Goal: Task Accomplishment & Management: Use online tool/utility

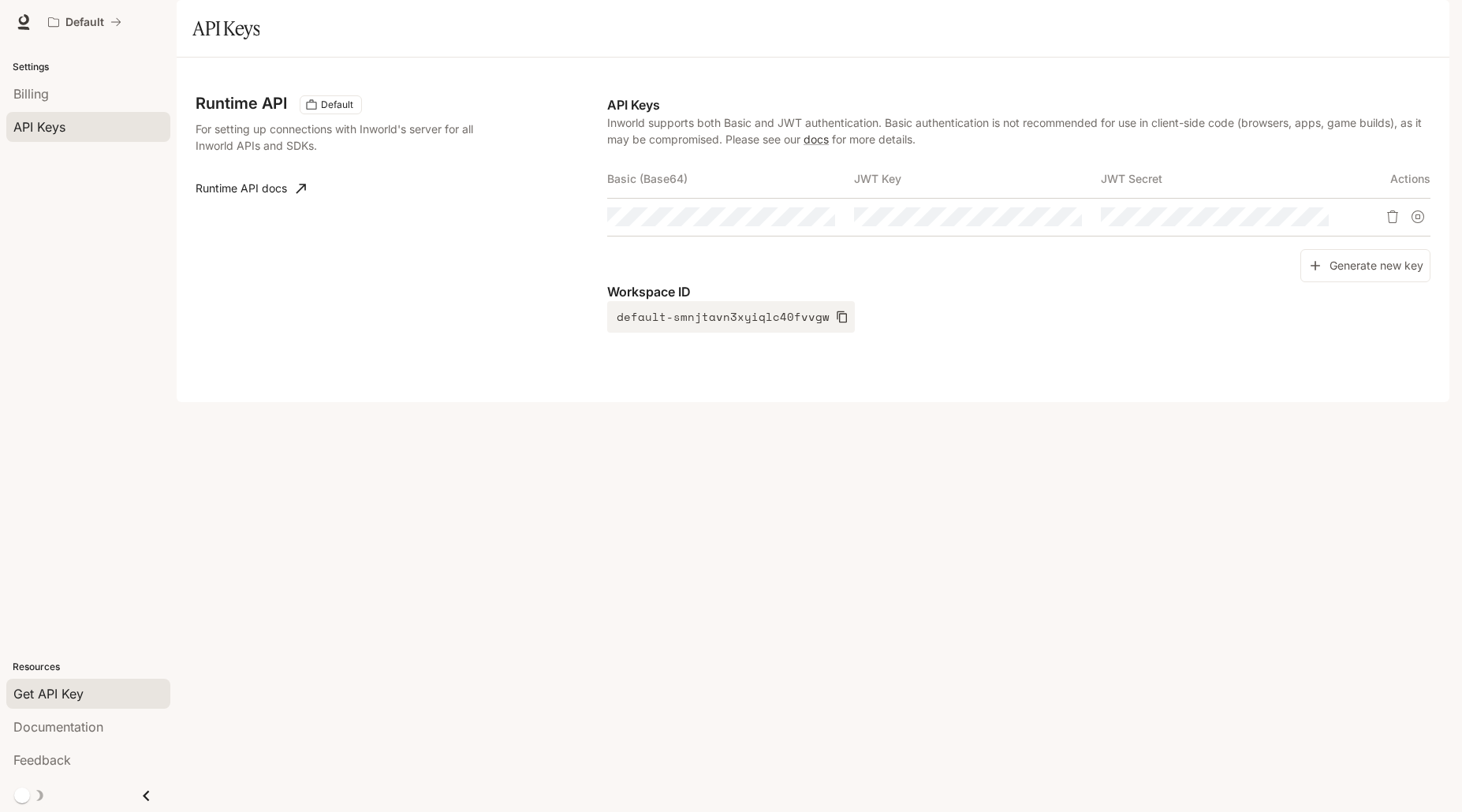
click at [1429, 15] on icon "button" at bounding box center [1427, 22] width 13 height 13
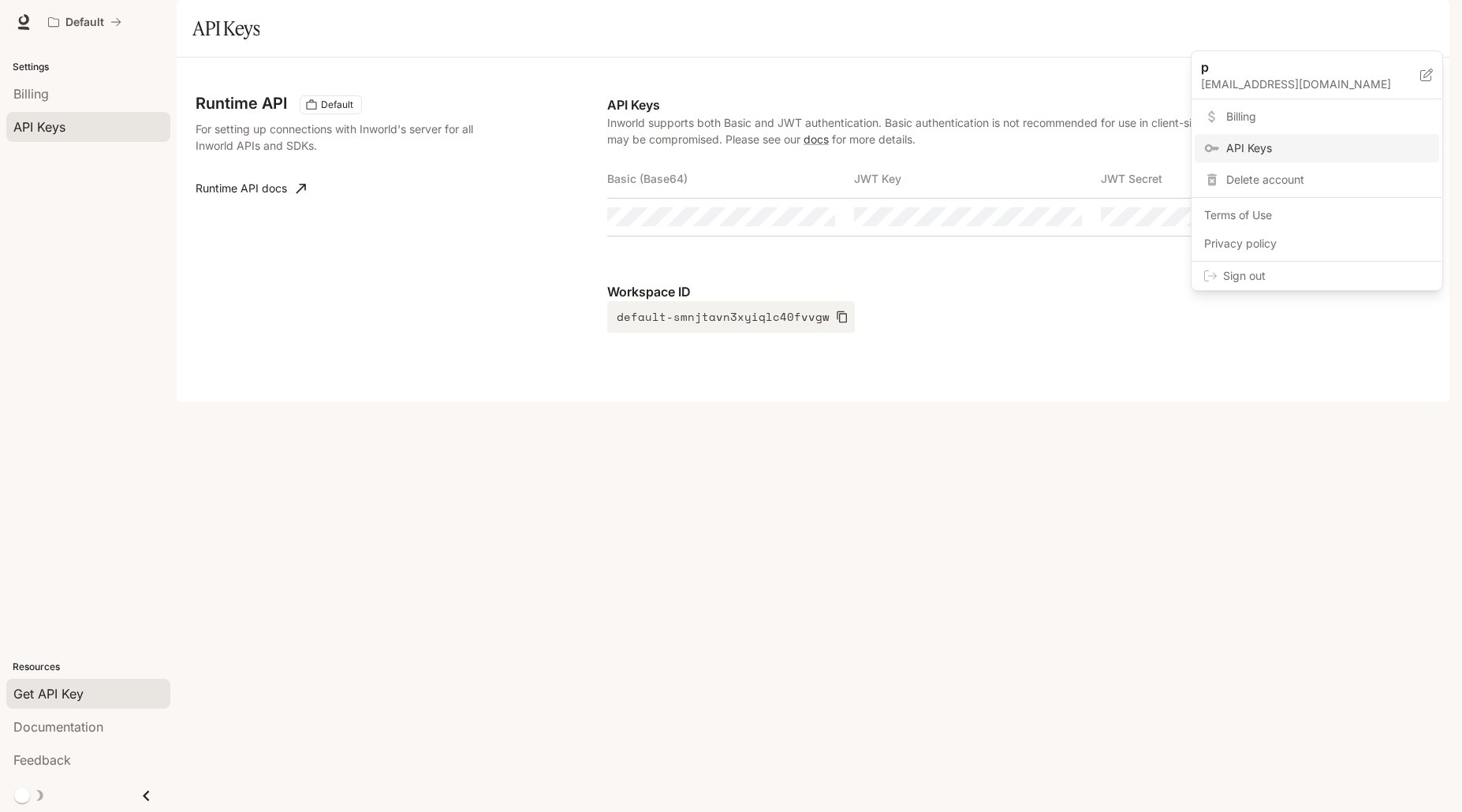
click at [1254, 376] on div at bounding box center [731, 406] width 1462 height 812
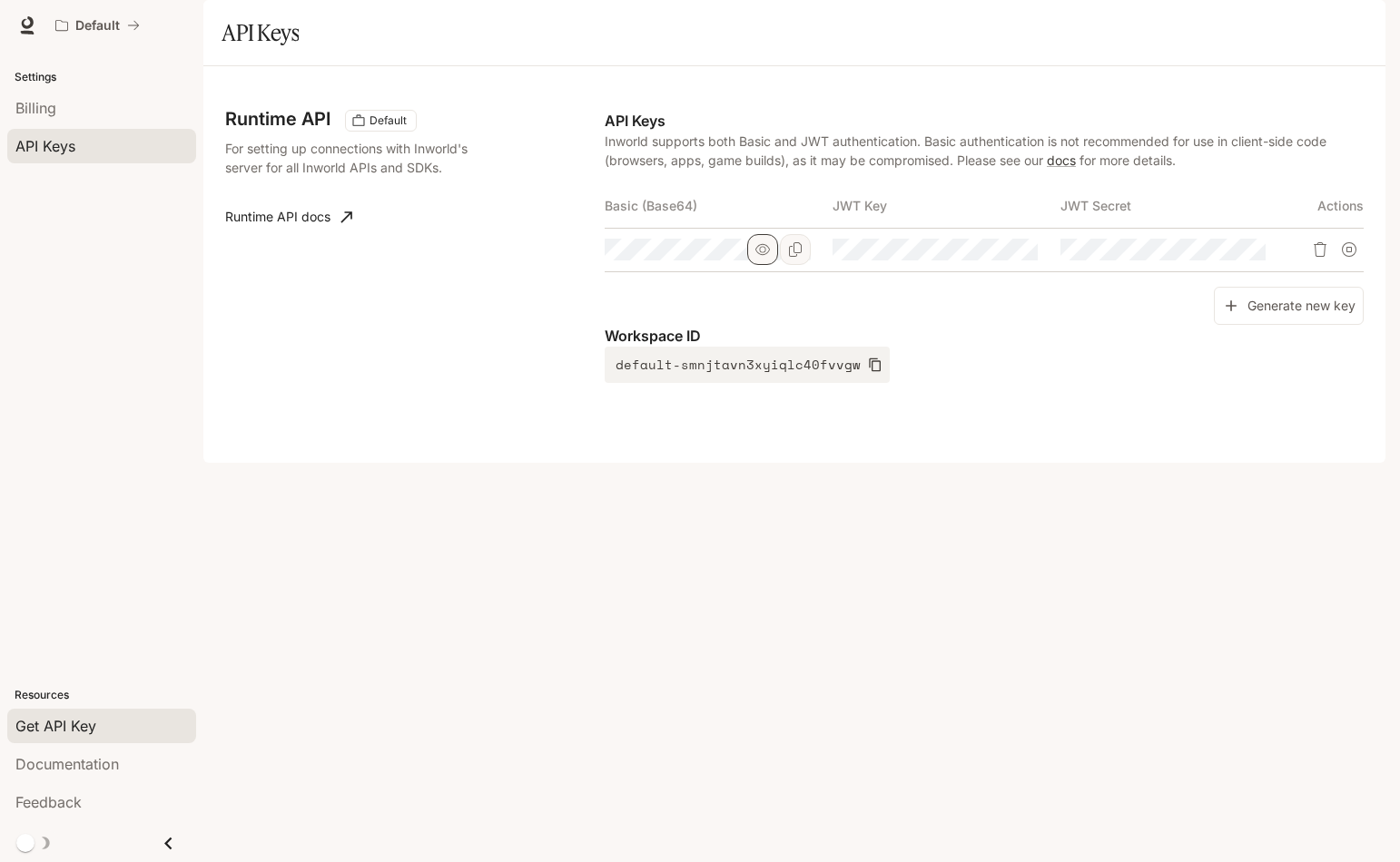
click at [769, 257] on icon "button" at bounding box center [762, 250] width 15 height 15
click at [791, 257] on icon "Copy Basic (Base64)" at bounding box center [795, 250] width 15 height 15
click at [794, 257] on icon "Copy Basic (Base64)" at bounding box center [795, 250] width 15 height 15
click at [868, 372] on icon "button" at bounding box center [875, 365] width 15 height 15
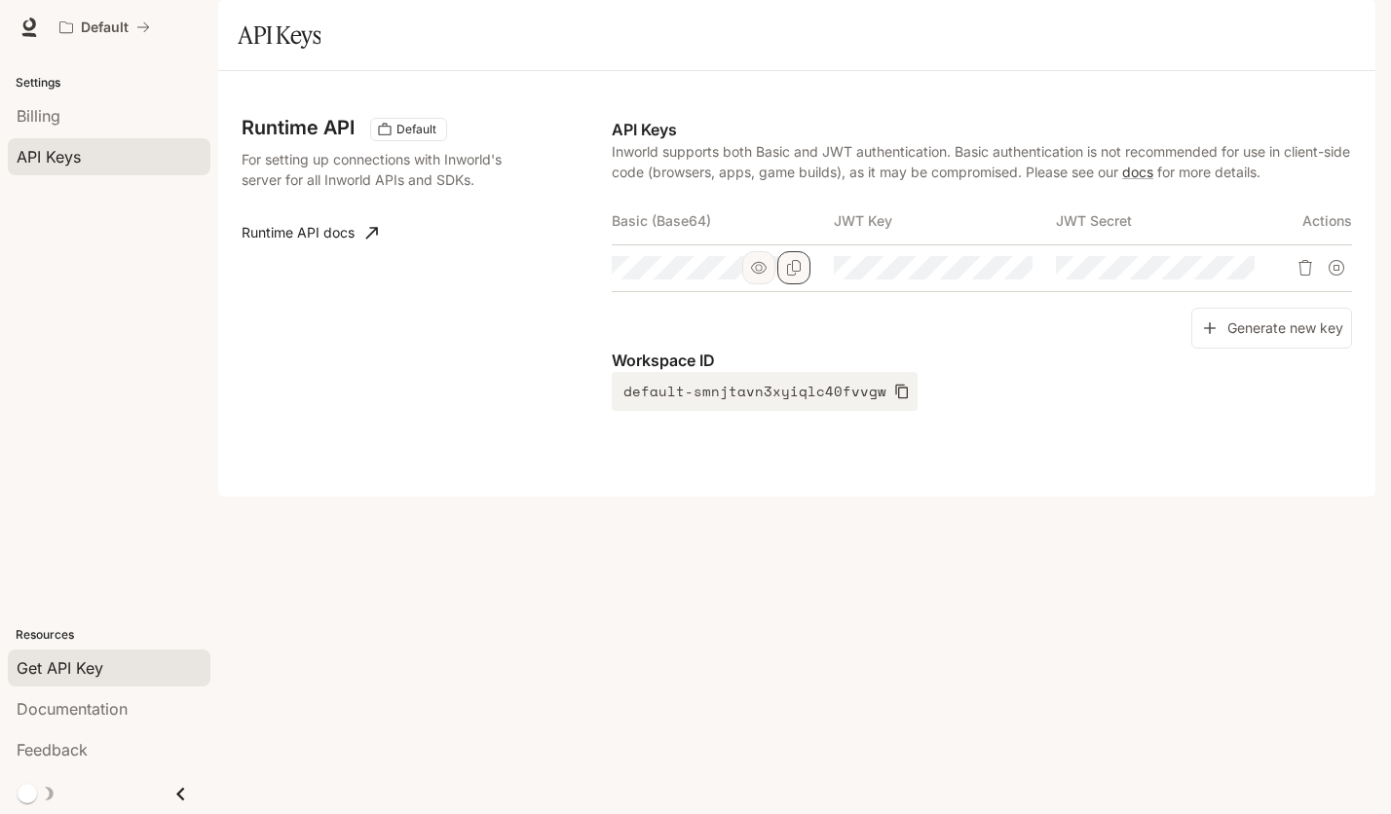
click at [1198, 497] on div "Runtime API Default For setting up connections with Inworld's server for all In…" at bounding box center [796, 284] width 1157 height 426
